Goal: Go to known website: Go to known website

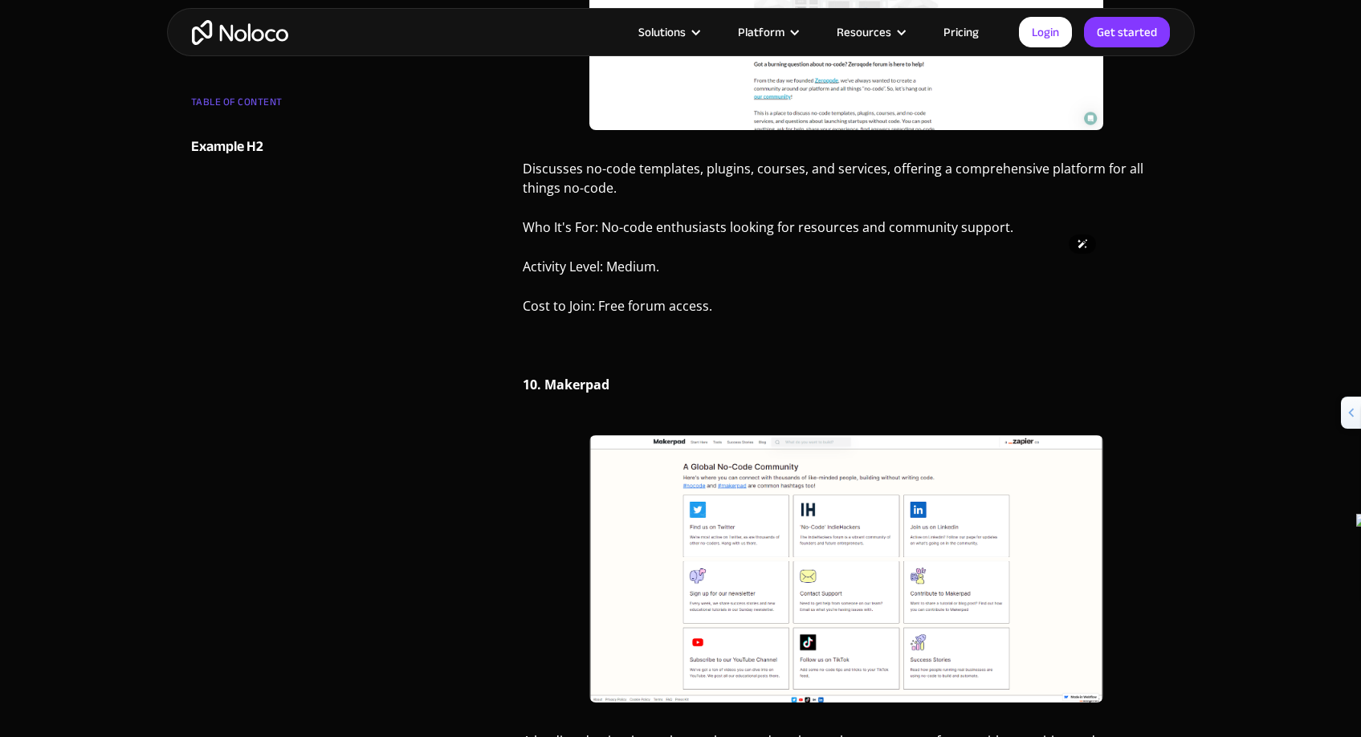
scroll to position [6692, 0]
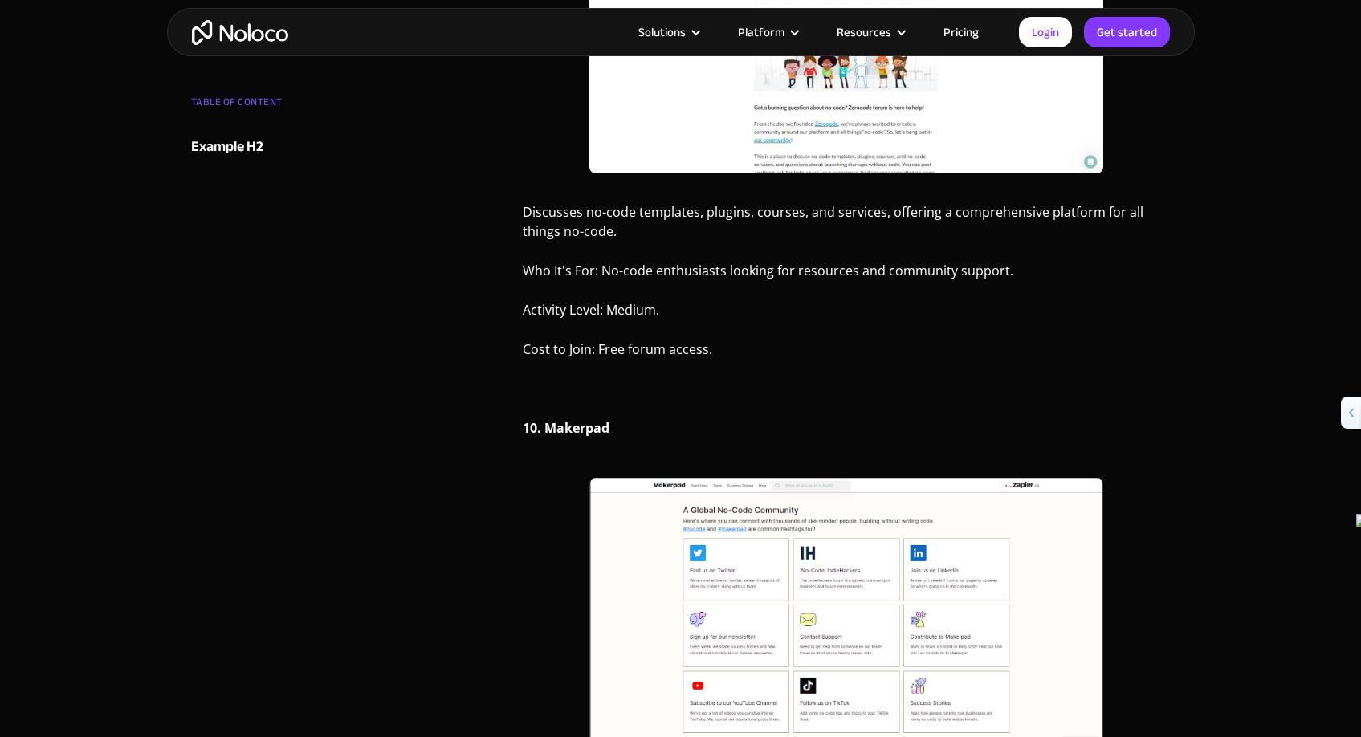
scroll to position [6643, 0]
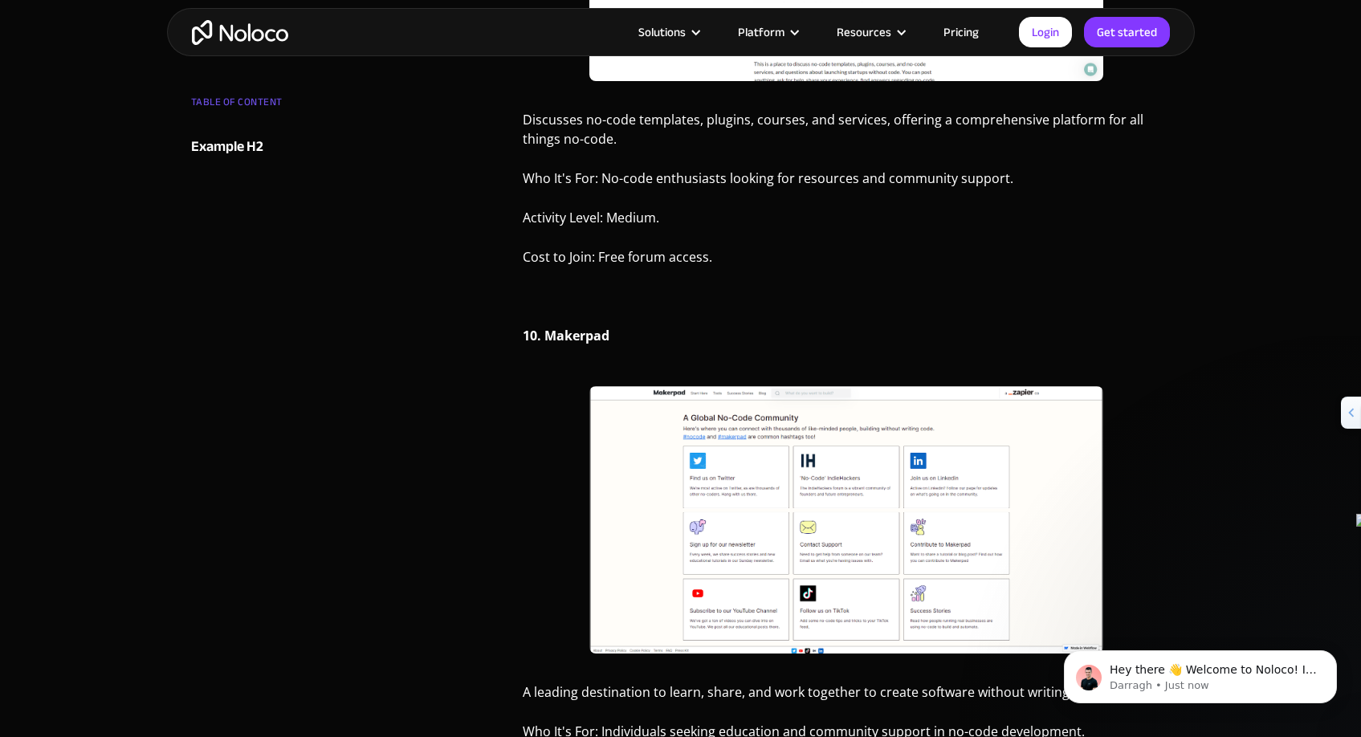
scroll to position [0, 0]
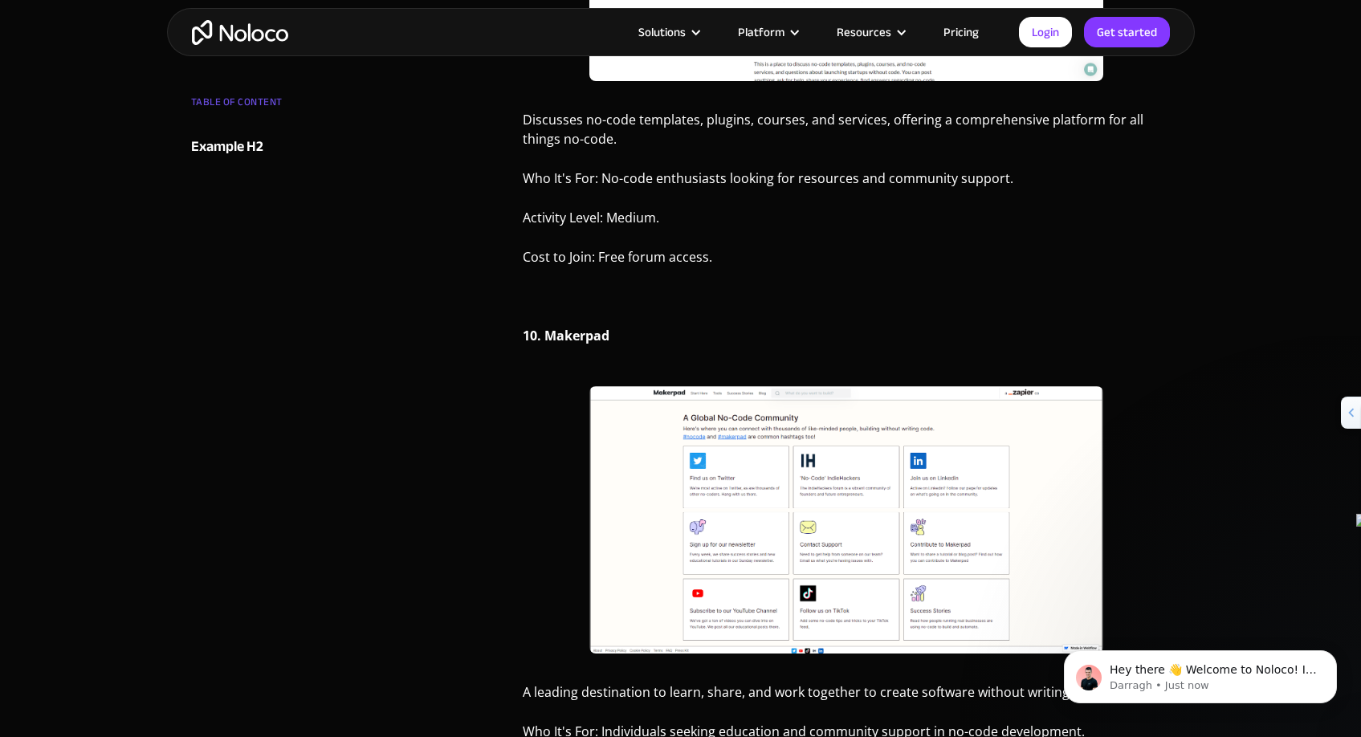
drag, startPoint x: 624, startPoint y: 350, endPoint x: 871, endPoint y: 352, distance: 247.3
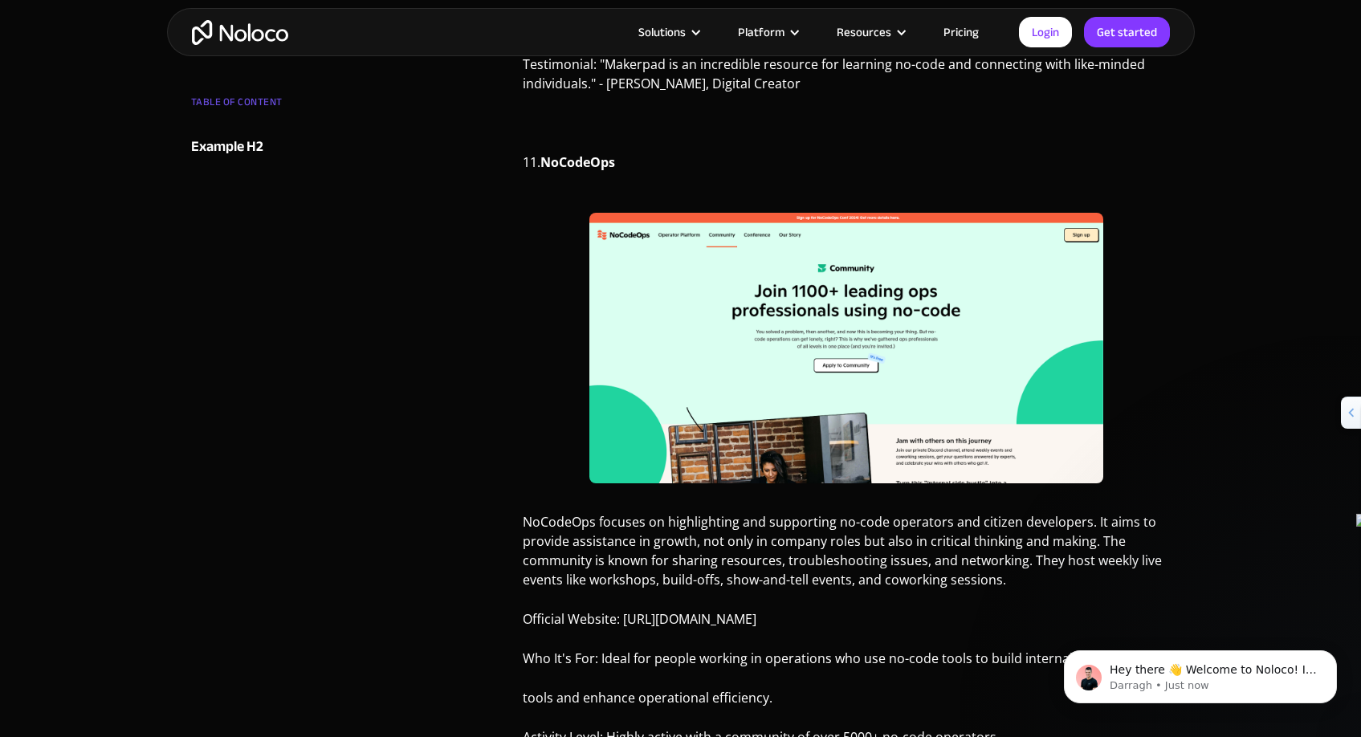
scroll to position [7550, 0]
